Goal: Navigation & Orientation: Find specific page/section

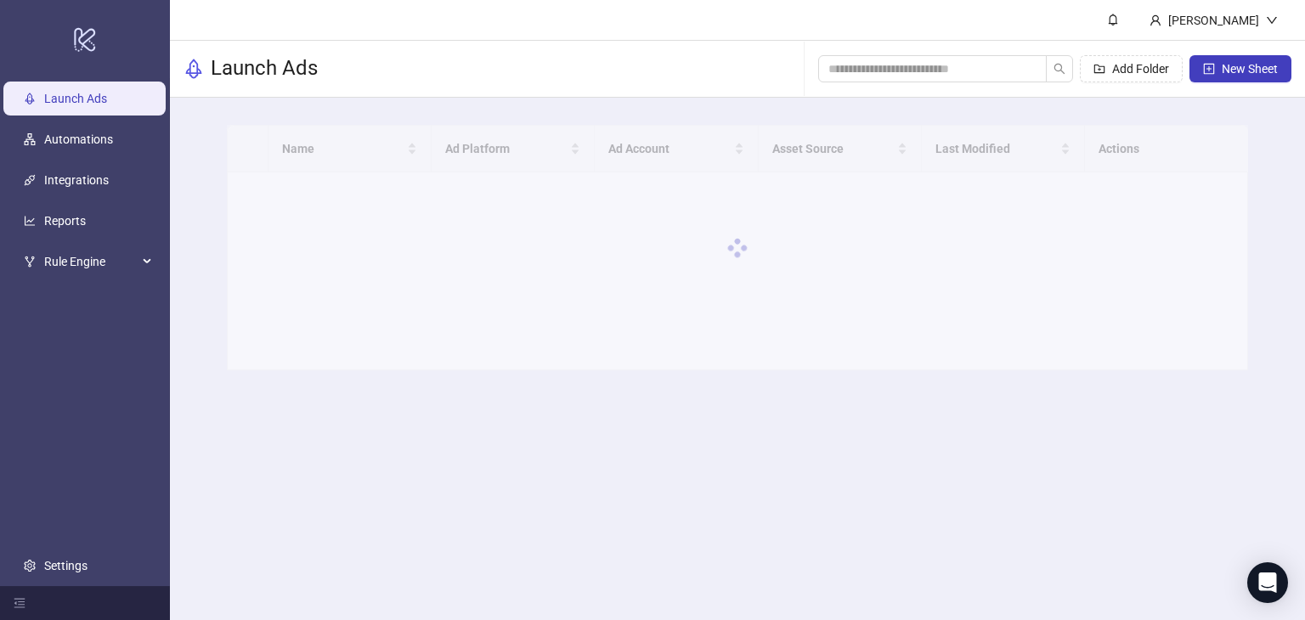
click at [551, 512] on main "[PERSON_NAME] Demo Launch Ads Add Folder New Sheet Name Ad Platform Ad Account …" at bounding box center [737, 310] width 1135 height 620
click at [84, 182] on link "Integrations" at bounding box center [76, 180] width 65 height 14
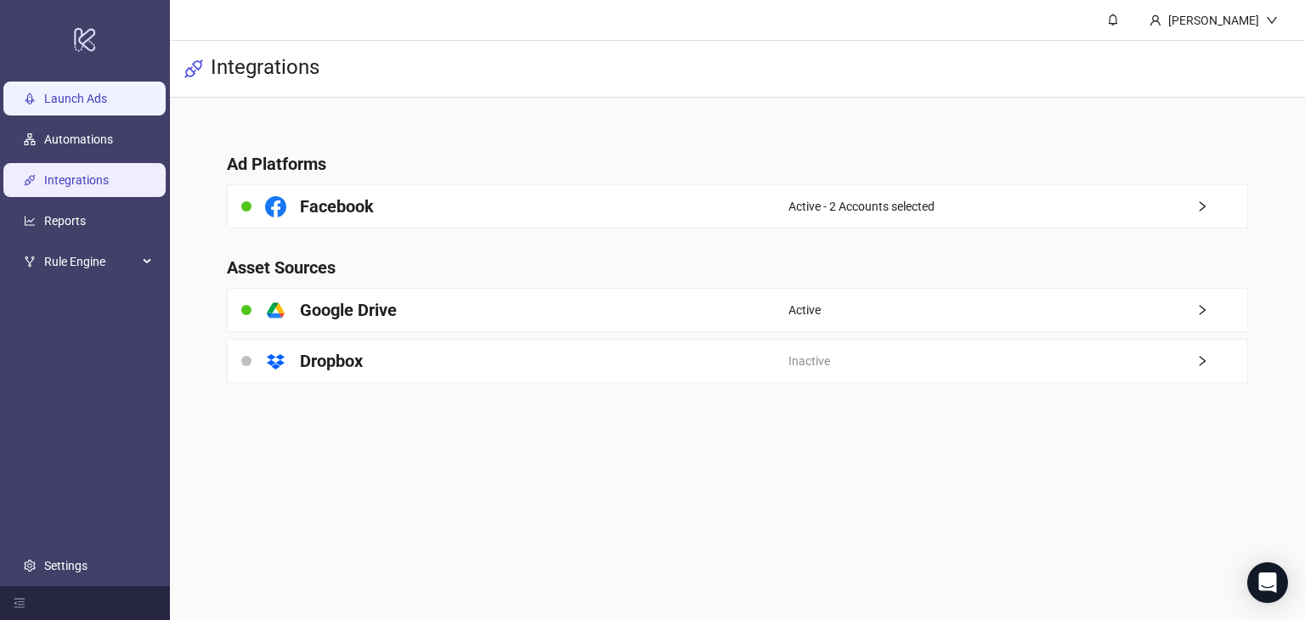
click at [98, 105] on link "Launch Ads" at bounding box center [75, 99] width 63 height 14
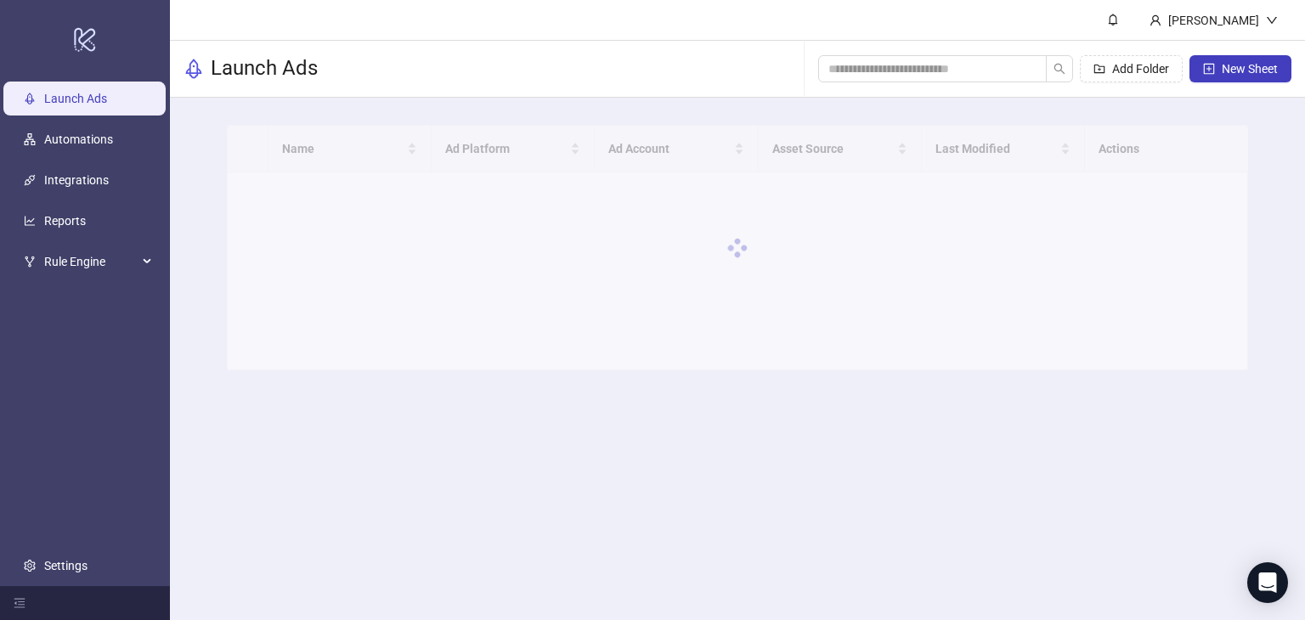
click at [664, 466] on main "[PERSON_NAME] Demo Launch Ads Add Folder New Sheet Name Ad Platform Ad Account …" at bounding box center [737, 310] width 1135 height 620
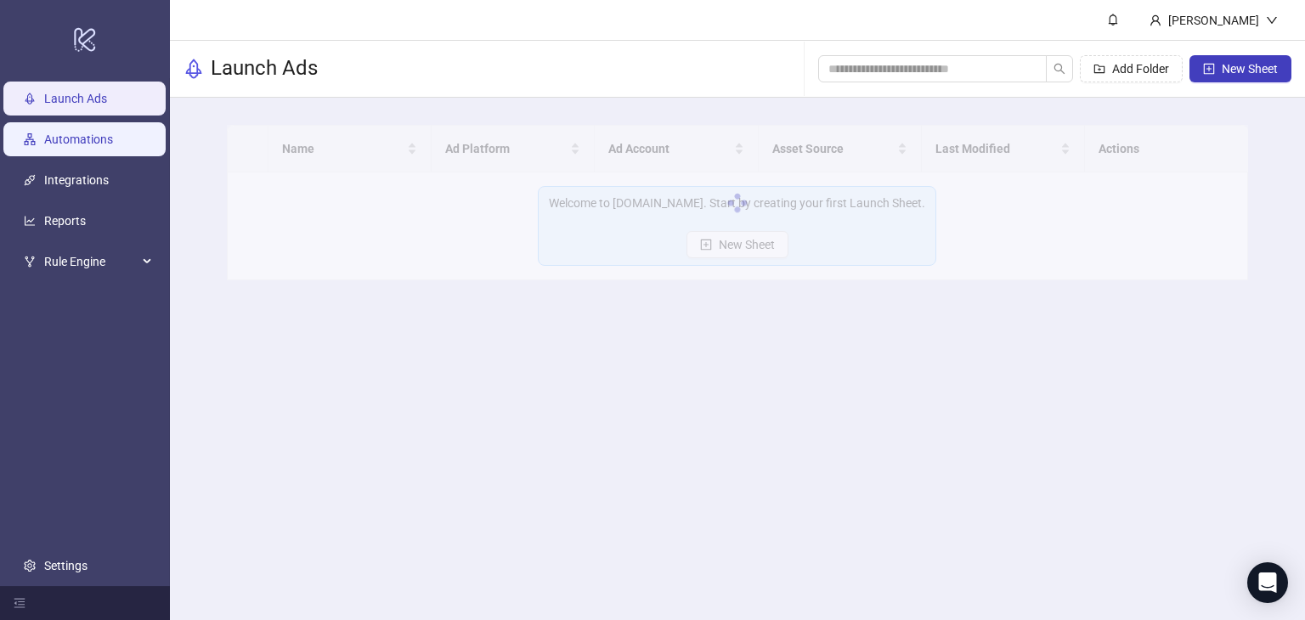
click at [44, 139] on link "Automations" at bounding box center [78, 140] width 69 height 14
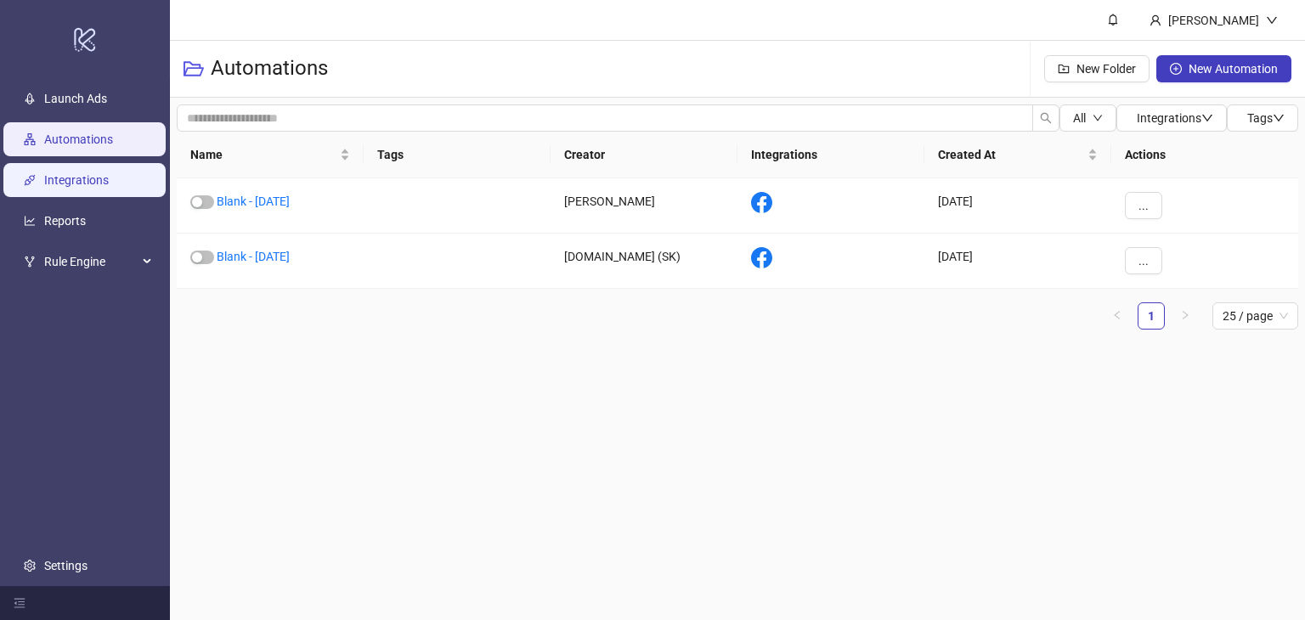
click at [65, 186] on link "Integrations" at bounding box center [76, 180] width 65 height 14
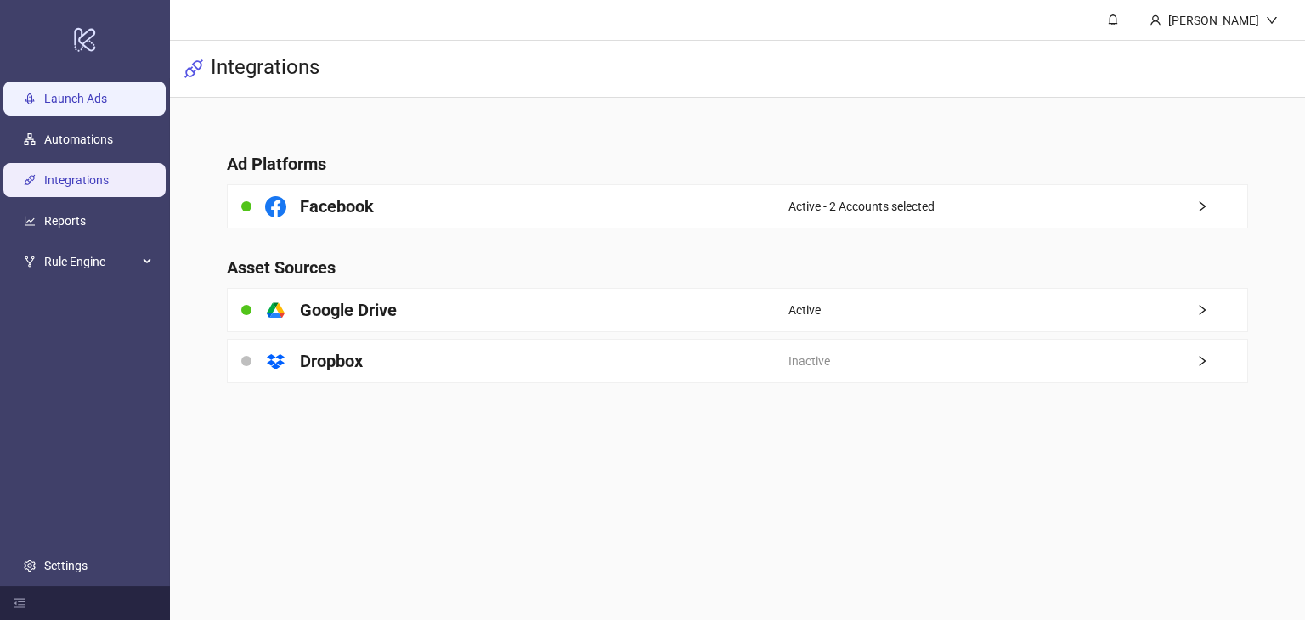
click at [107, 96] on link "Launch Ads" at bounding box center [75, 99] width 63 height 14
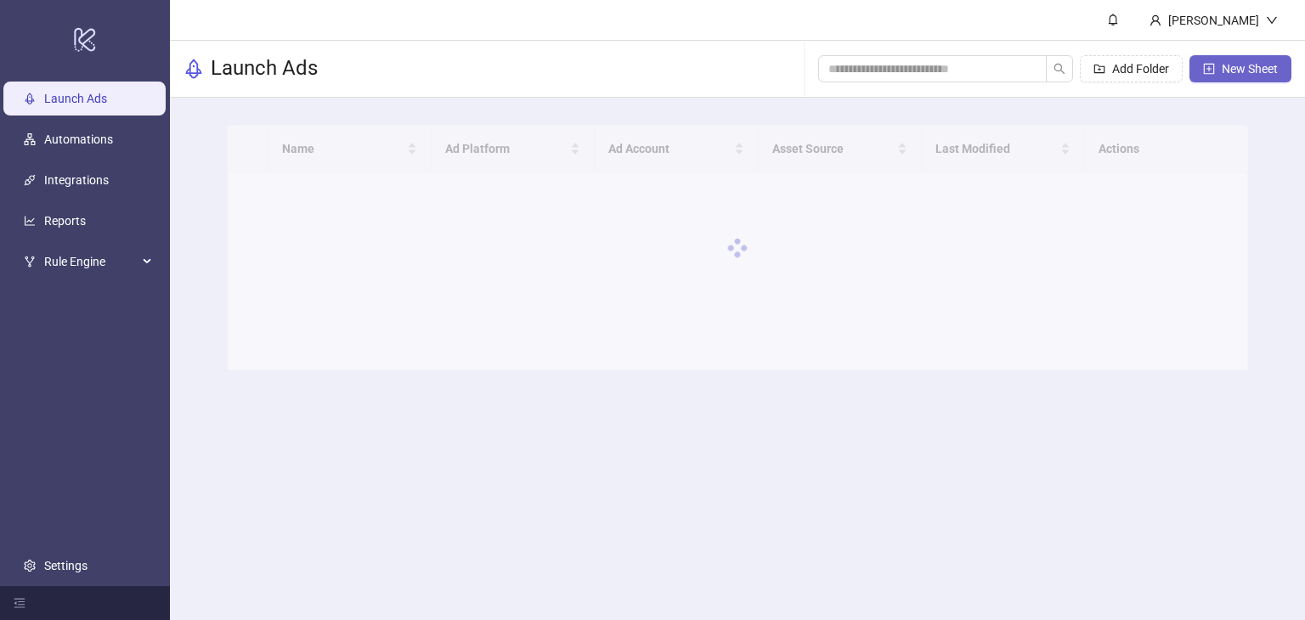
click at [1227, 76] on button "New Sheet" at bounding box center [1241, 68] width 102 height 27
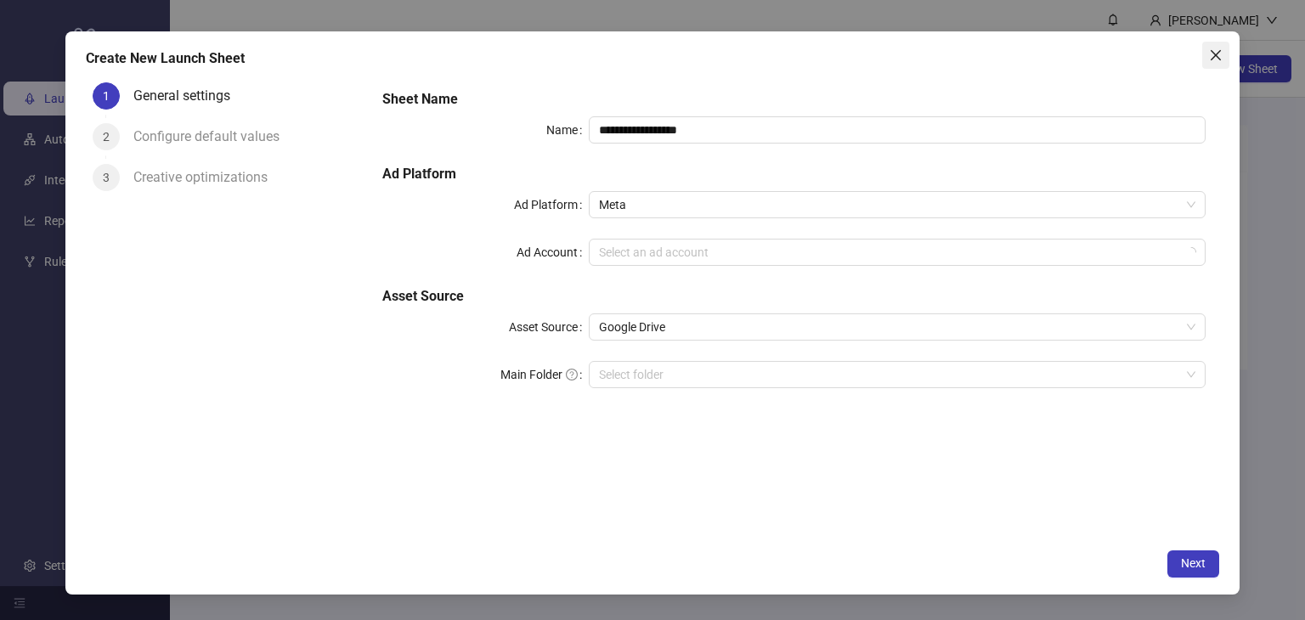
click at [1225, 50] on span "Close" at bounding box center [1215, 55] width 27 height 14
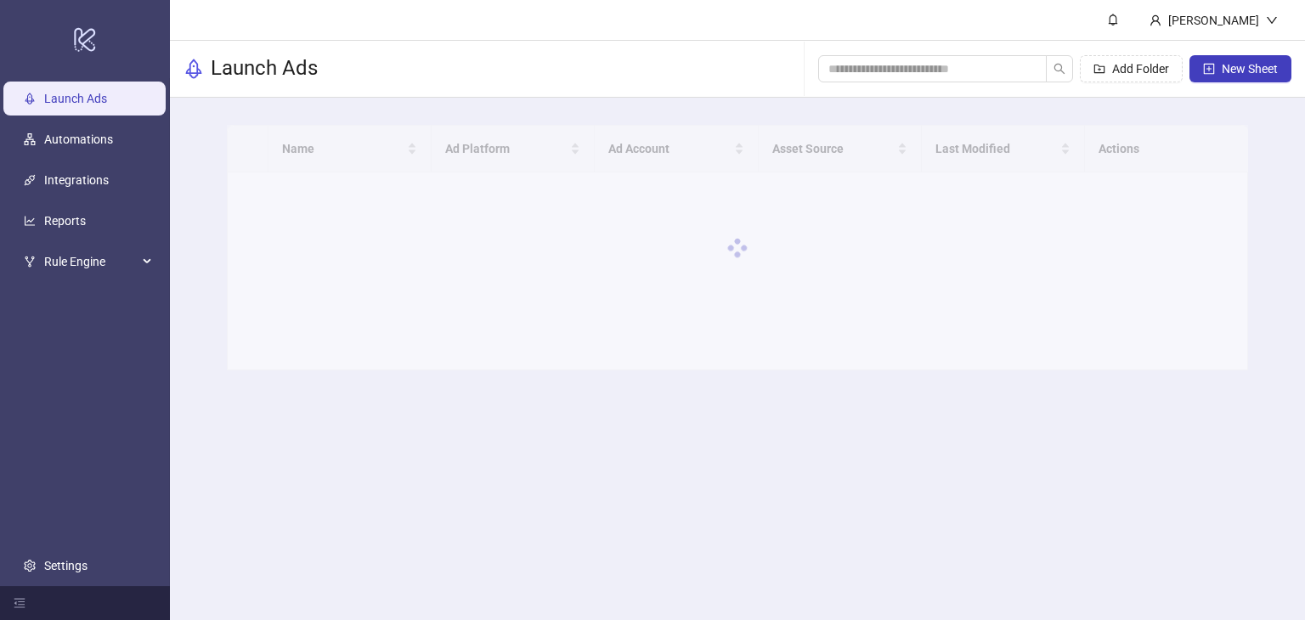
drag, startPoint x: 1043, startPoint y: 433, endPoint x: 1042, endPoint y: 406, distance: 27.2
click at [1043, 433] on main "[PERSON_NAME] Demo Launch Ads Add Folder New Sheet Name Ad Platform Ad Account …" at bounding box center [737, 310] width 1135 height 620
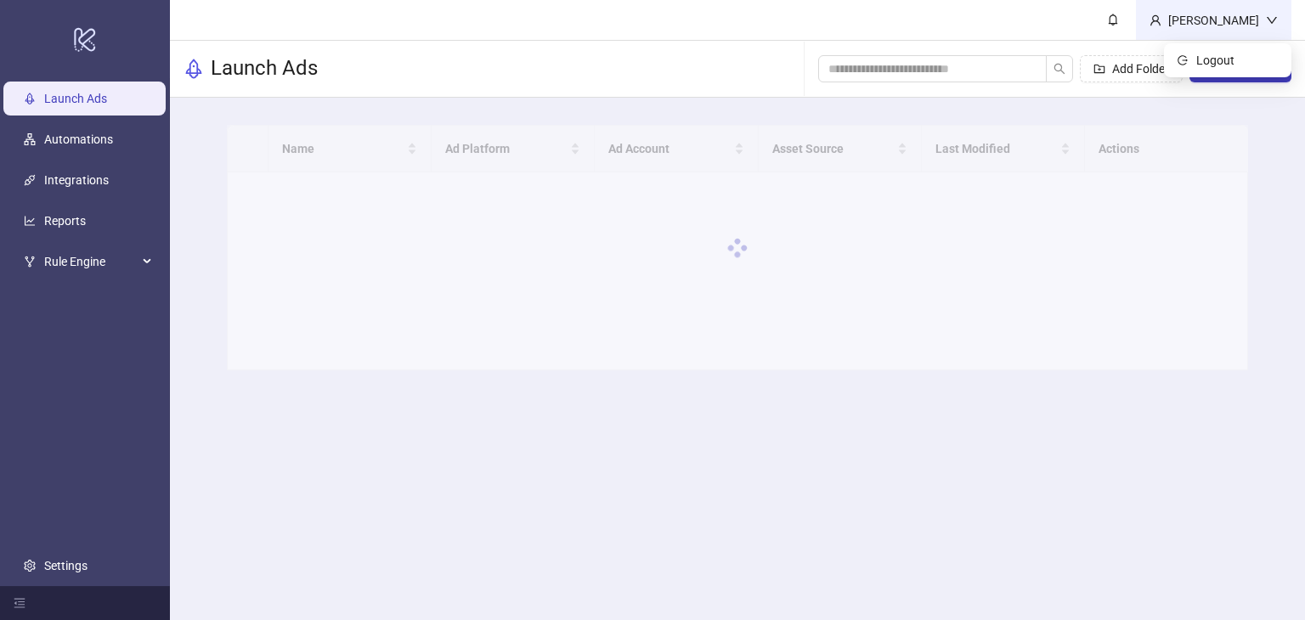
click at [1234, 23] on div "[PERSON_NAME]" at bounding box center [1214, 20] width 105 height 19
click at [1205, 17] on div "[PERSON_NAME]" at bounding box center [1214, 20] width 105 height 19
click at [1196, 64] on span "Logout" at bounding box center [1237, 60] width 82 height 19
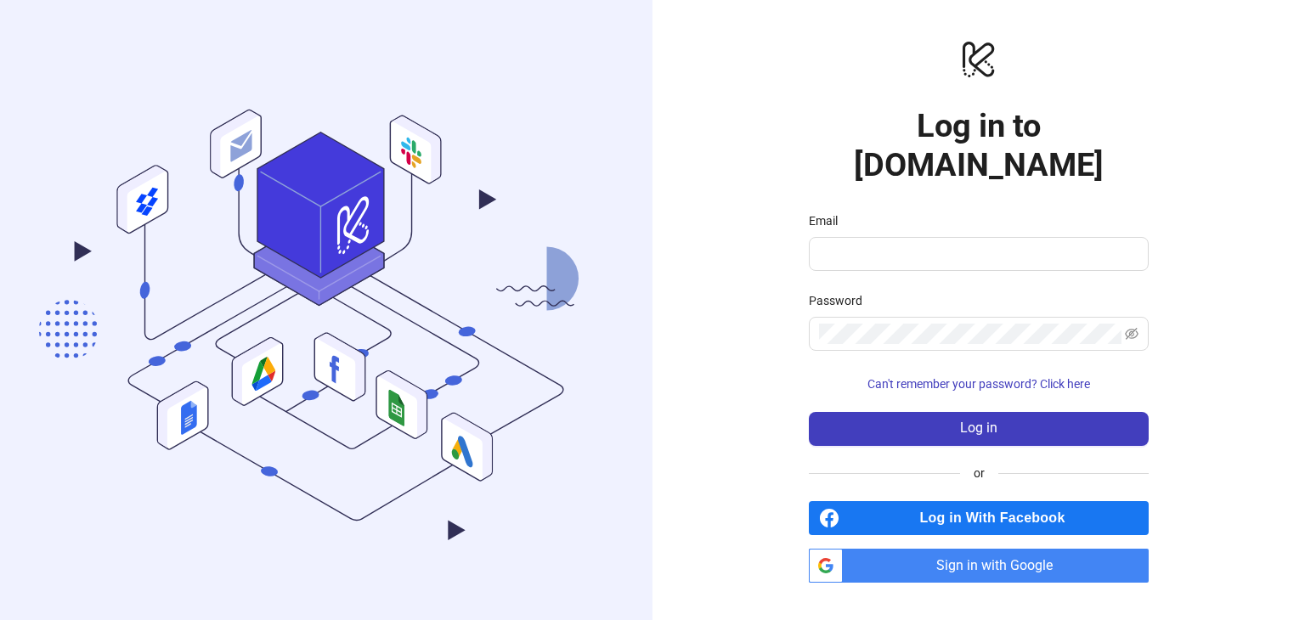
click at [743, 164] on div "logo/logo-mobile Log in to [DOMAIN_NAME] Email Password Can't remember your pas…" at bounding box center [979, 310] width 653 height 620
click at [835, 244] on input "Email" at bounding box center [977, 254] width 316 height 20
type input "**********"
click at [693, 152] on div "**********" at bounding box center [979, 310] width 653 height 620
